Goal: Check status: Check status

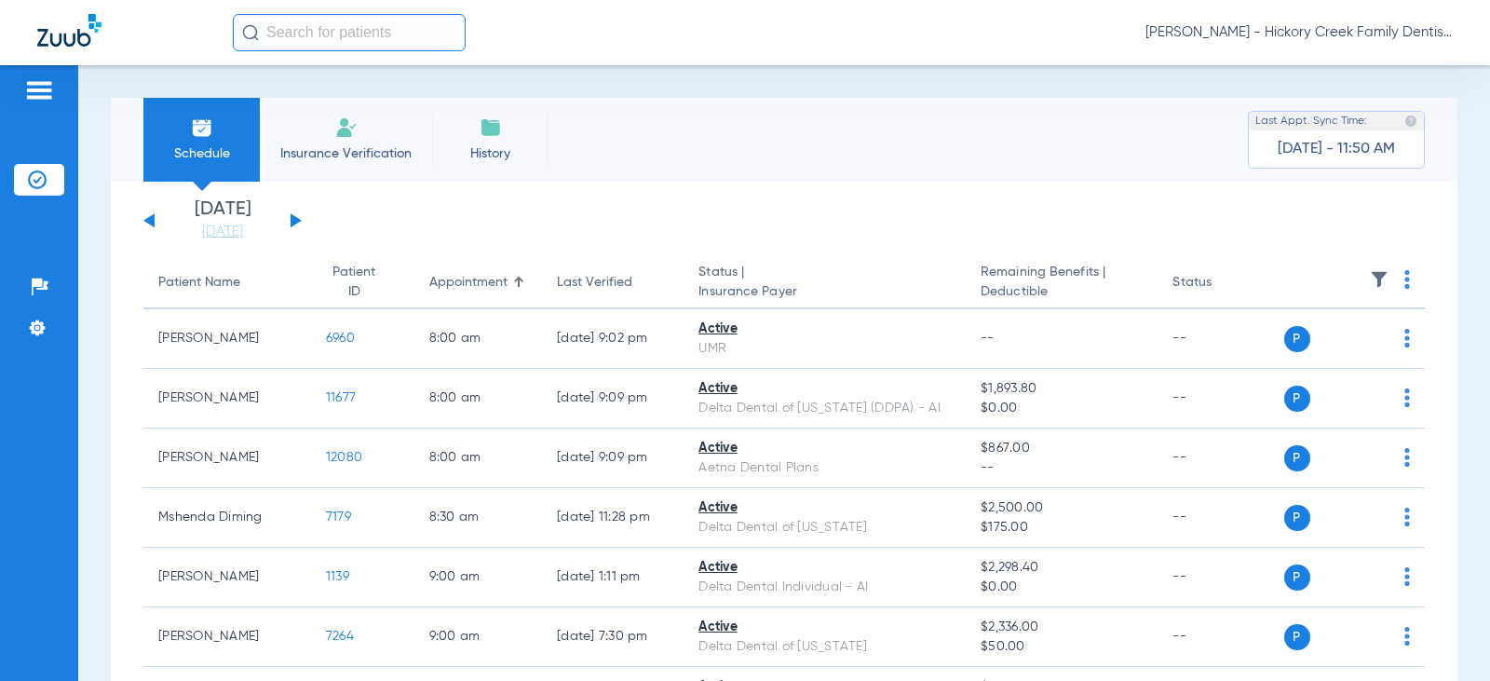
click at [297, 219] on button at bounding box center [295, 220] width 11 height 14
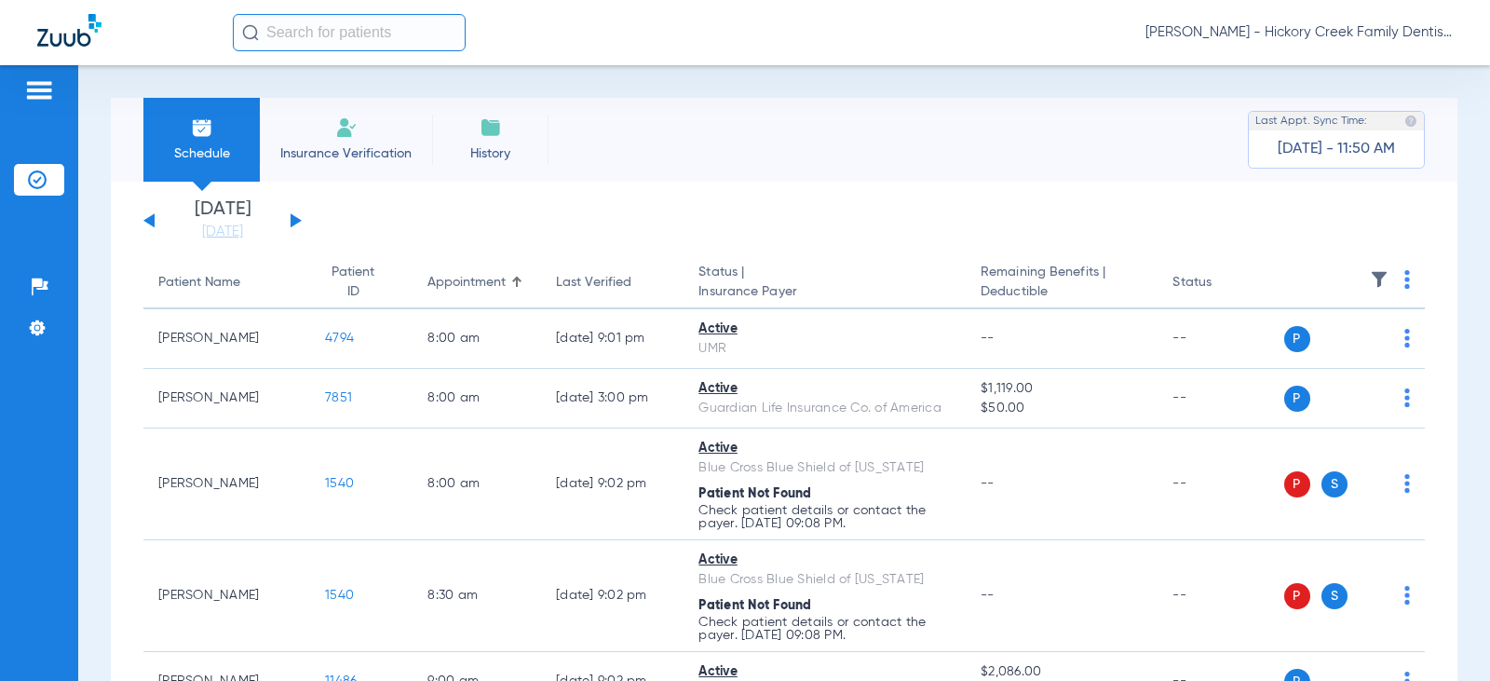
click at [143, 214] on div "[DATE] [DATE] [DATE] [DATE] [DATE] [DATE] [DATE] [DATE] [DATE] [DATE] [DATE] [D…" at bounding box center [222, 220] width 158 height 41
click at [152, 213] on div "[DATE] [DATE] [DATE] [DATE] [DATE] [DATE] [DATE] [DATE] [DATE] [DATE] [DATE] [D…" at bounding box center [222, 220] width 158 height 41
click at [151, 217] on button at bounding box center [148, 220] width 11 height 14
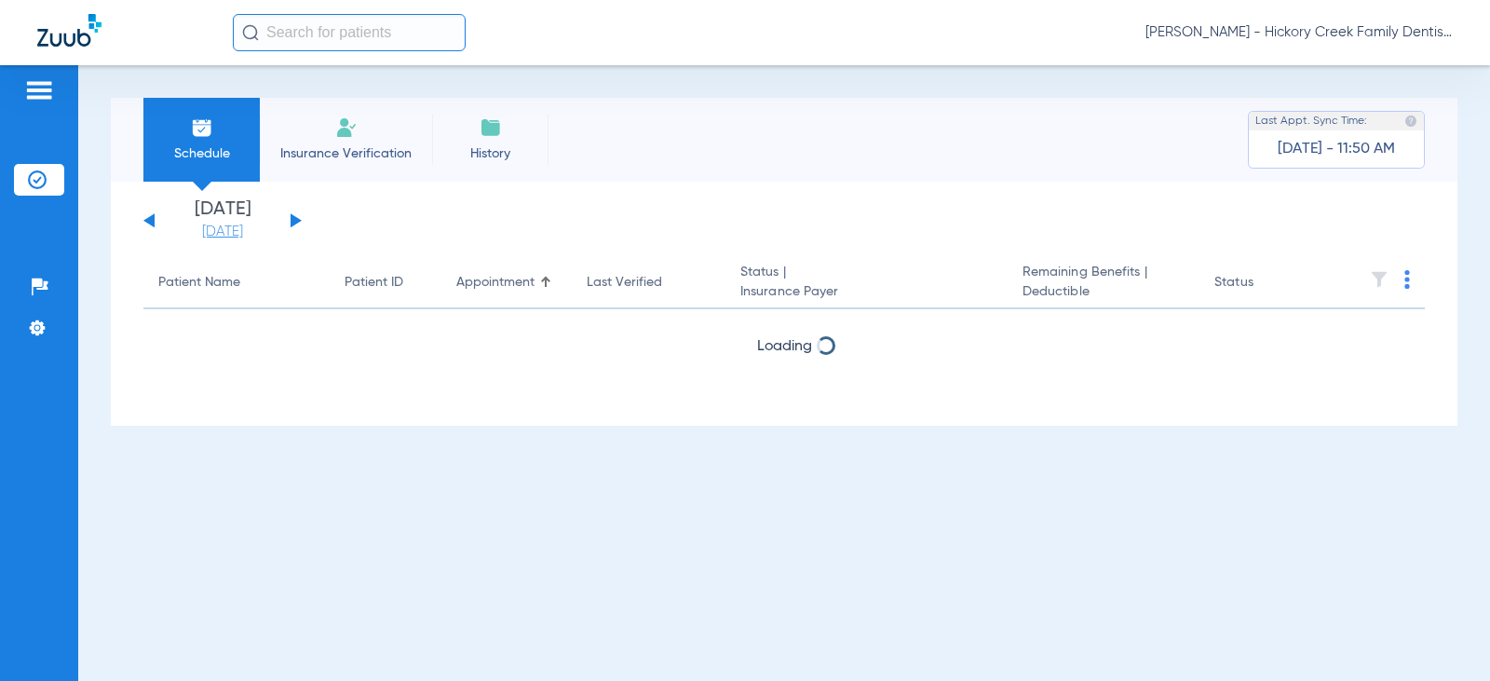
click at [192, 233] on link "[DATE]" at bounding box center [223, 232] width 112 height 19
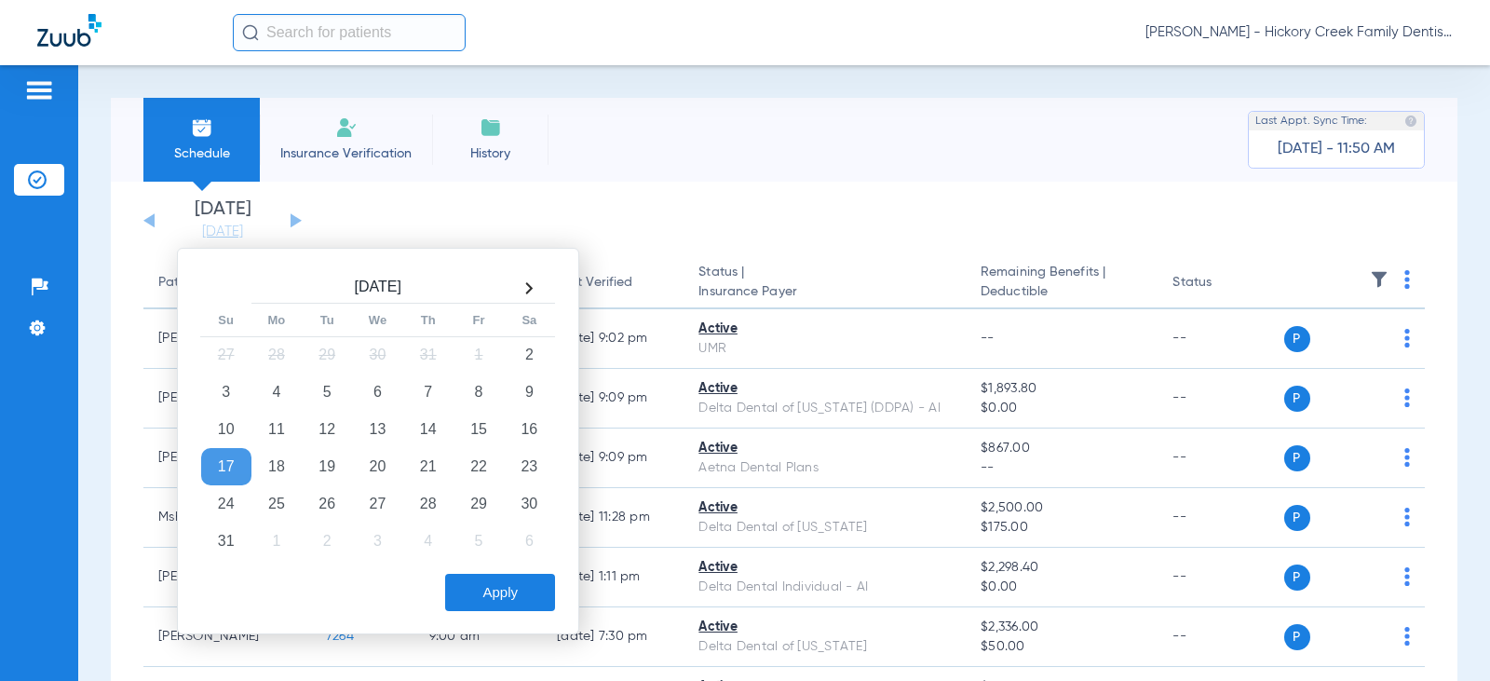
click at [295, 215] on div "[DATE] [DATE] [DATE] [DATE] [DATE] [DATE] [DATE] [DATE] [DATE] [DATE] [DATE] [D…" at bounding box center [222, 220] width 158 height 41
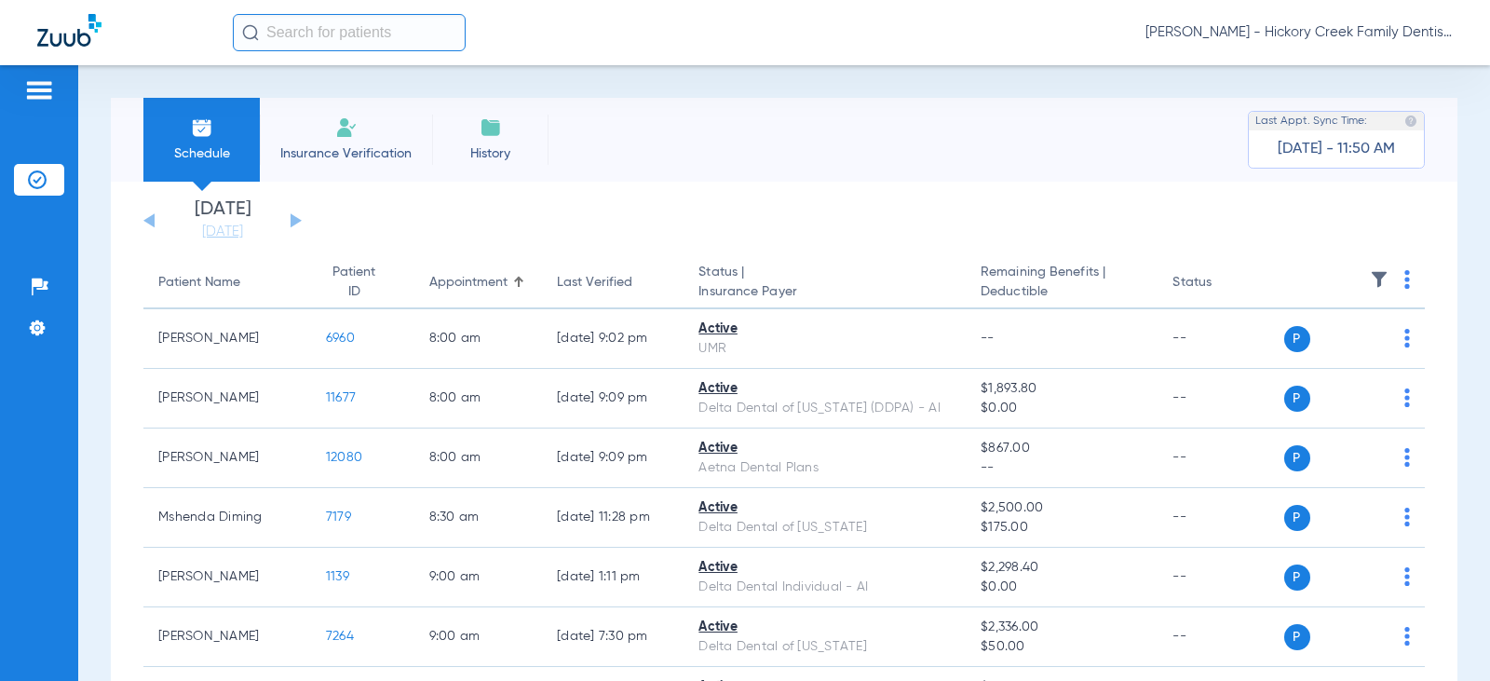
click at [329, 138] on li "Insurance Verification" at bounding box center [346, 140] width 172 height 84
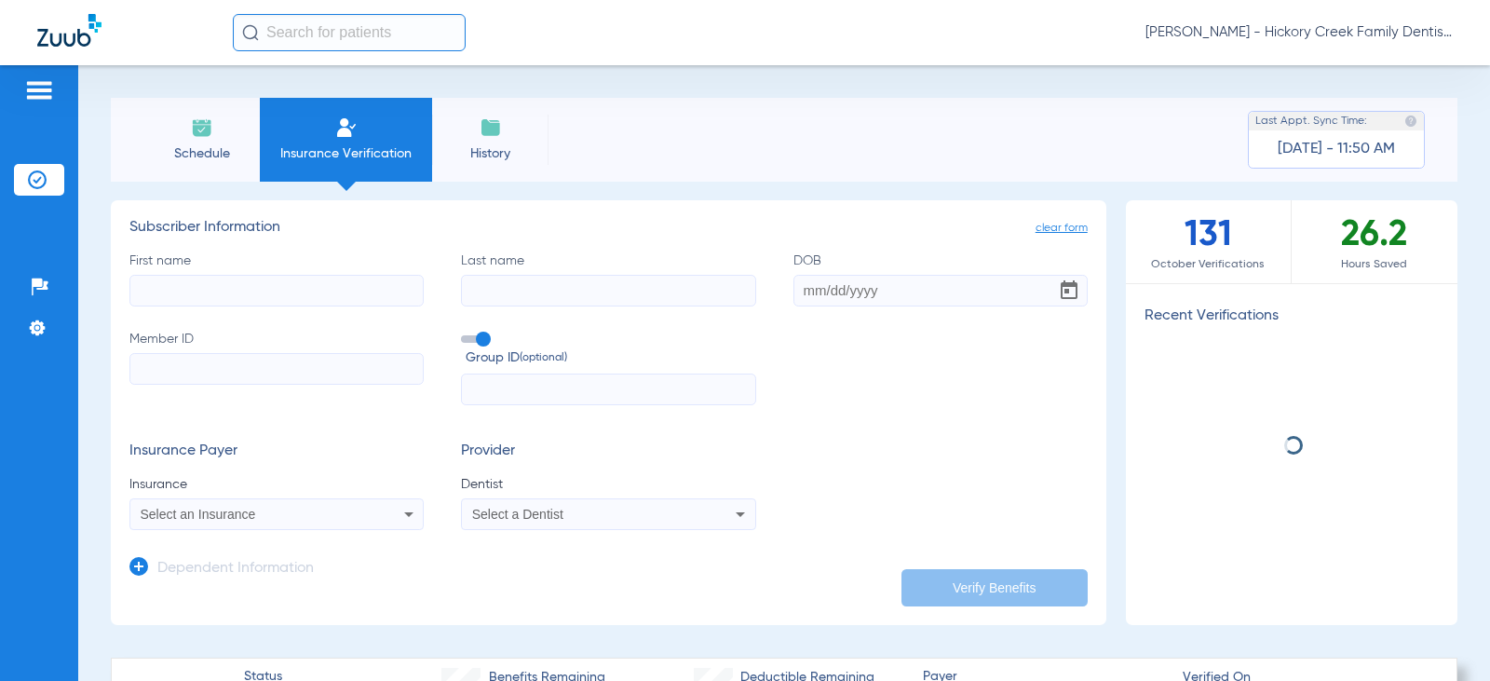
click at [218, 127] on li "Schedule" at bounding box center [201, 140] width 116 height 84
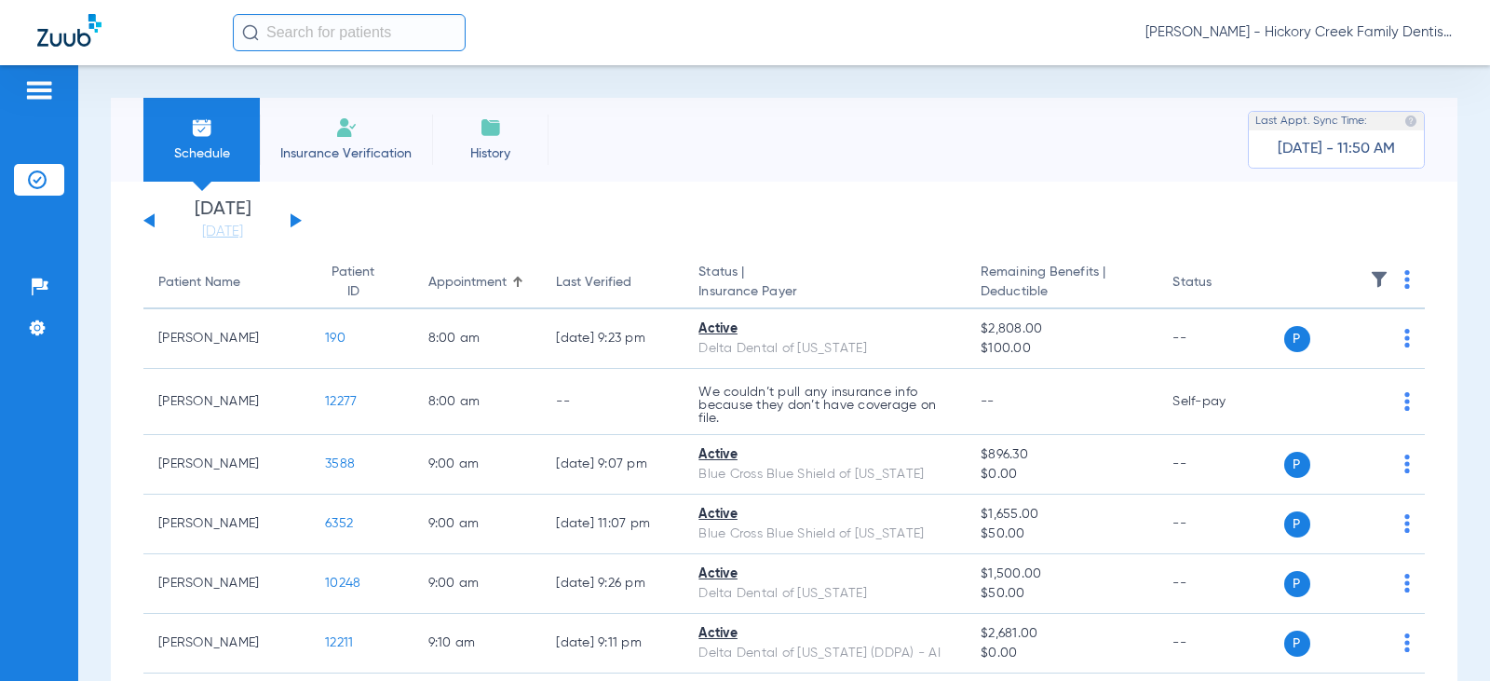
click at [292, 223] on button at bounding box center [295, 220] width 11 height 14
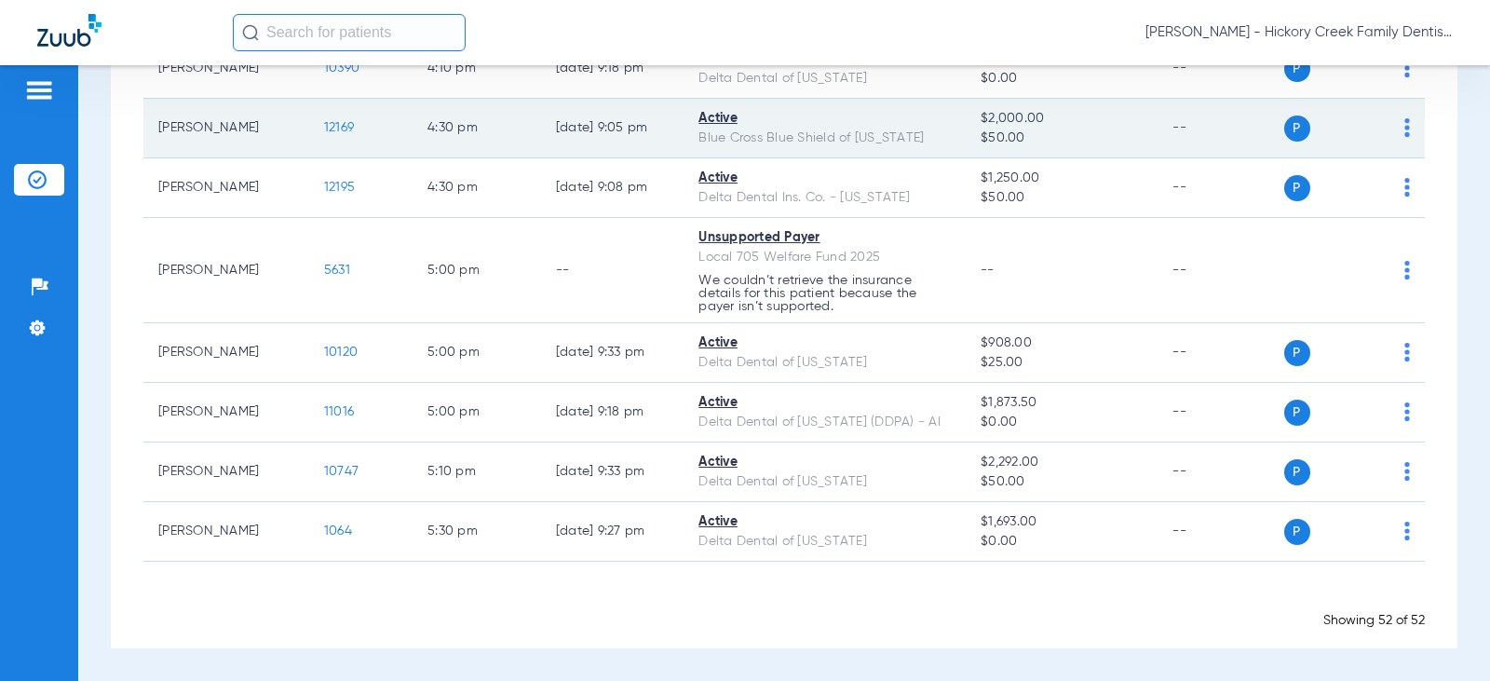
scroll to position [2522, 0]
